Goal: Navigation & Orientation: Understand site structure

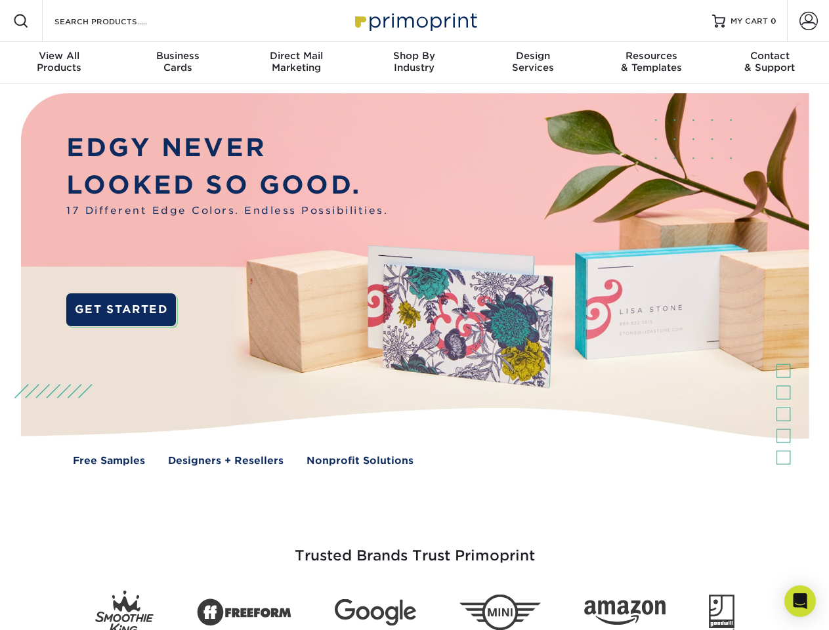
click at [414, 315] on img at bounding box center [414, 289] width 821 height 410
click at [21, 21] on span at bounding box center [21, 21] width 16 height 16
click at [808, 21] on span at bounding box center [809, 21] width 18 height 18
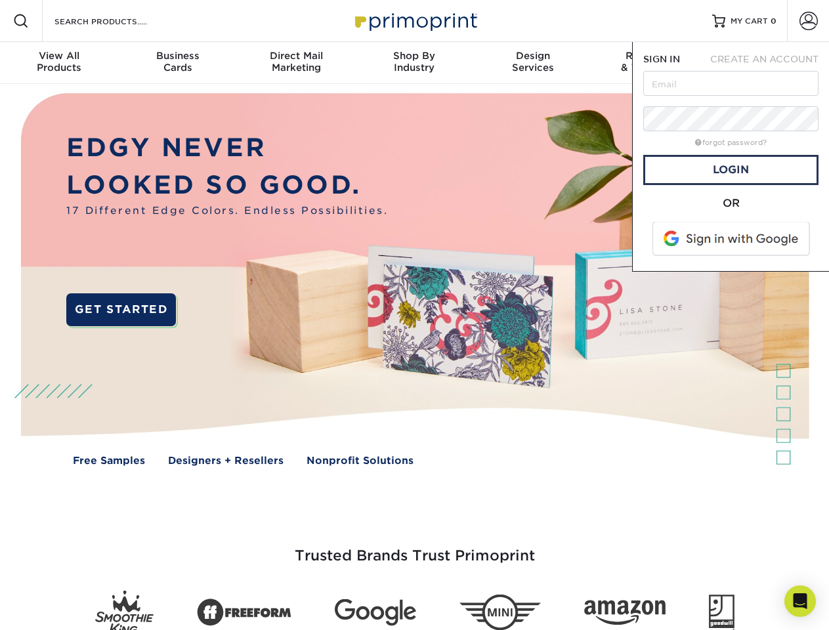
click at [59, 63] on div "View All Products" at bounding box center [59, 62] width 118 height 24
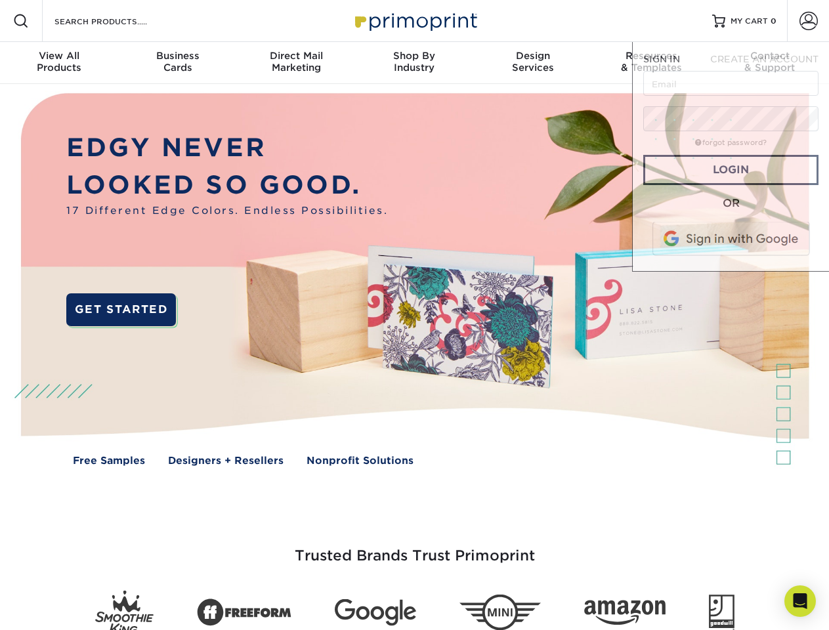
click at [177, 63] on div "Business Cards" at bounding box center [177, 62] width 118 height 24
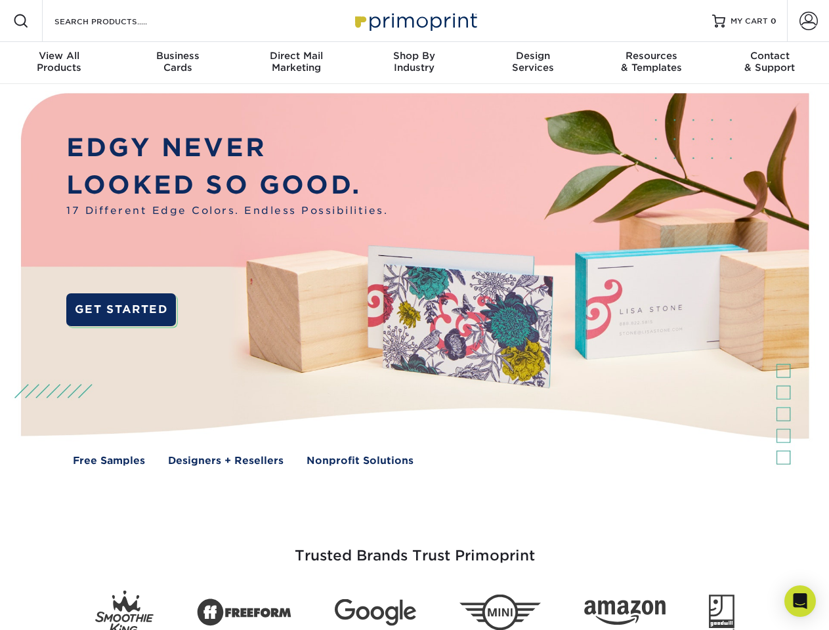
click at [296, 63] on div "Direct Mail Marketing" at bounding box center [296, 62] width 118 height 24
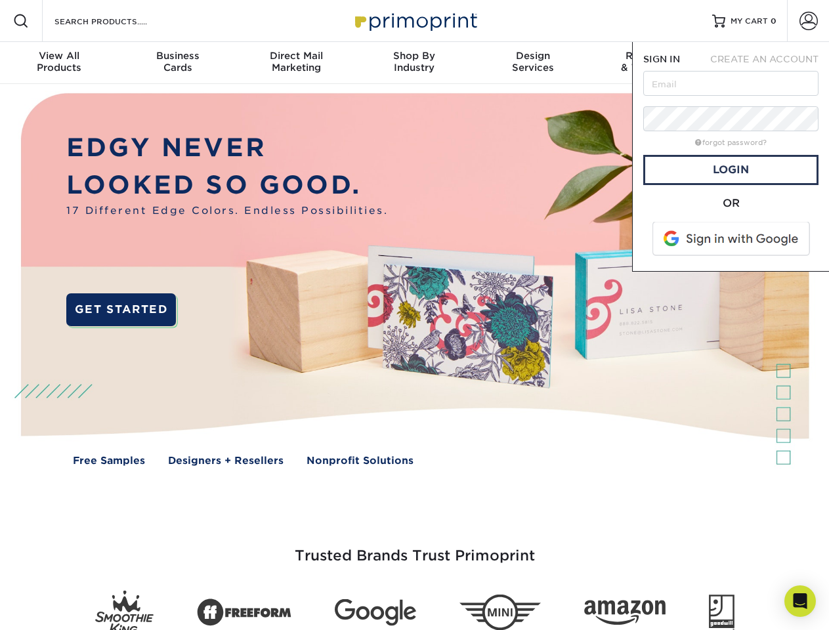
click at [414, 63] on div "Shop By Industry" at bounding box center [414, 62] width 118 height 24
click at [533, 63] on div "Design Services" at bounding box center [533, 62] width 118 height 24
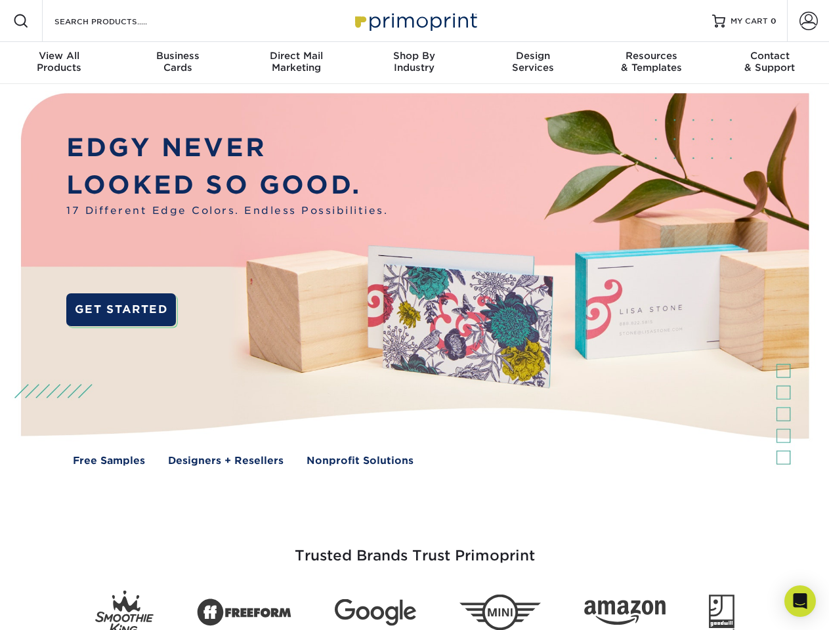
click at [651, 63] on span "SIGN IN" at bounding box center [661, 59] width 37 height 11
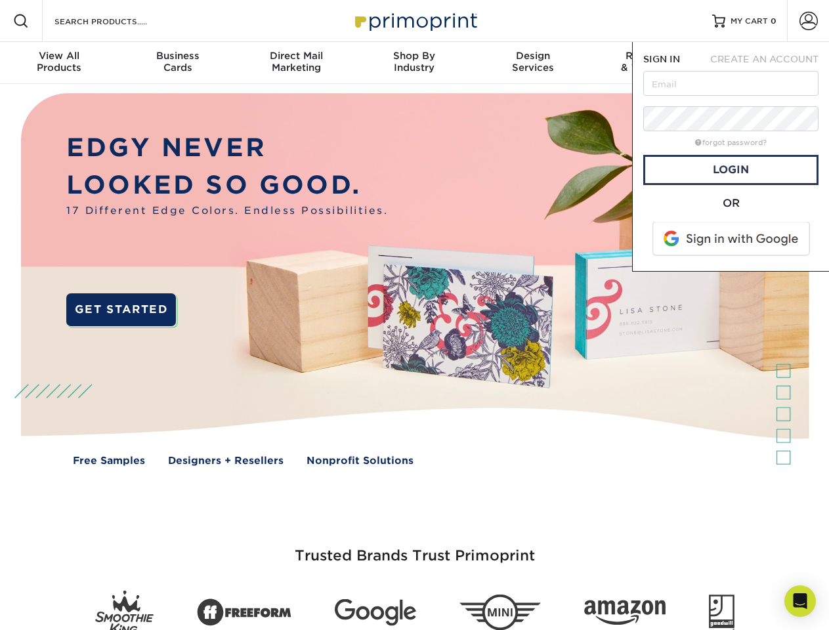
click at [770, 63] on span "CREATE AN ACCOUNT" at bounding box center [764, 59] width 108 height 11
